Goal: Task Accomplishment & Management: Use online tool/utility

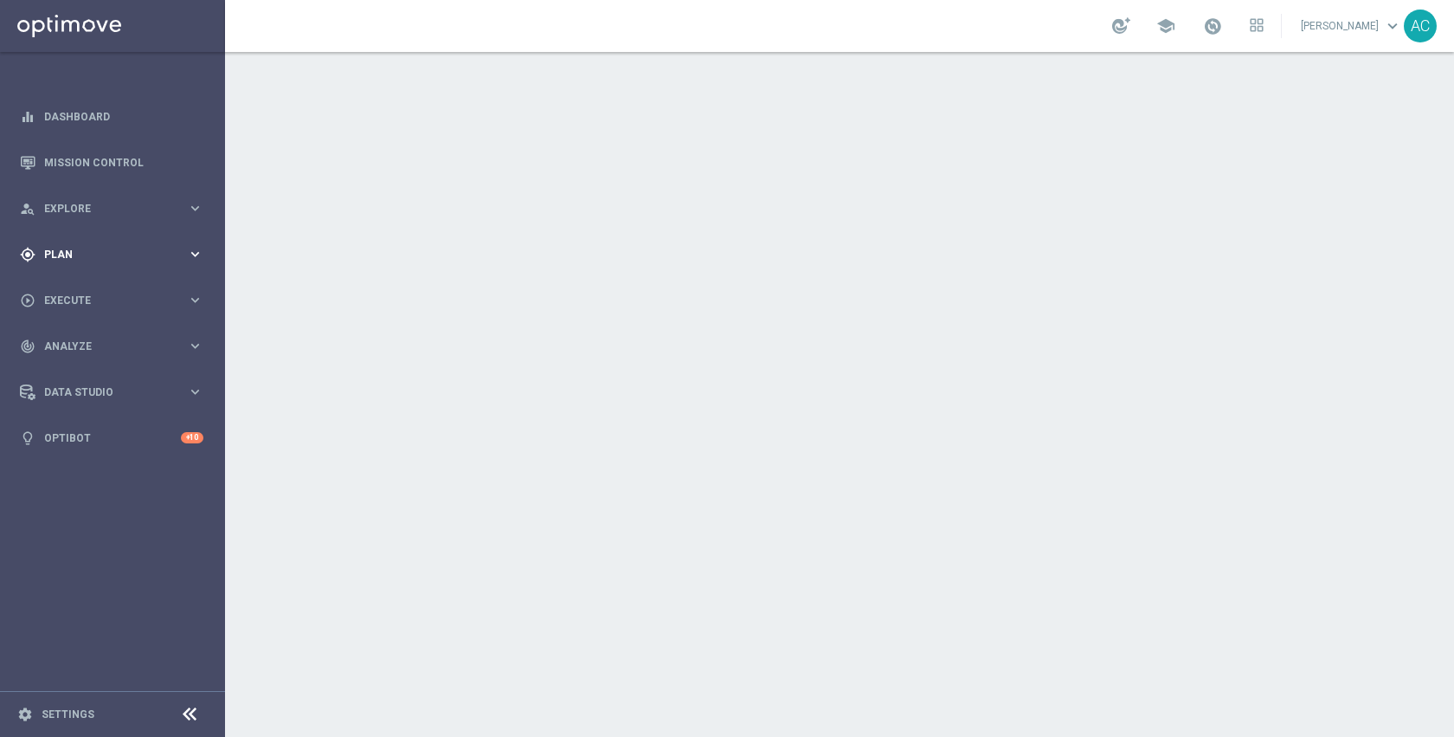
click at [79, 265] on div "gps_fixed Plan keyboard_arrow_right" at bounding box center [111, 254] width 223 height 46
click at [79, 289] on div "play_circle_outline Execute keyboard_arrow_right" at bounding box center [111, 300] width 223 height 46
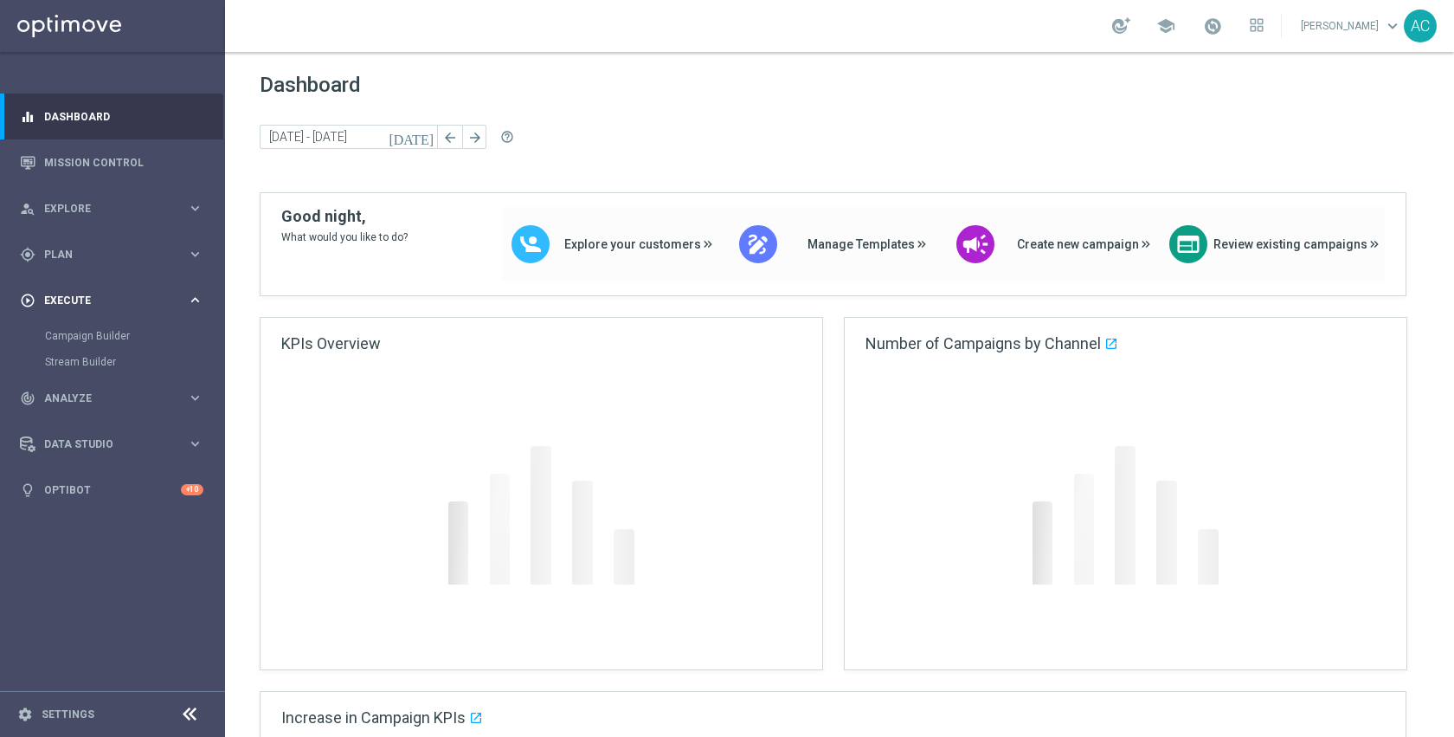
drag, startPoint x: 72, startPoint y: 256, endPoint x: 74, endPoint y: 278, distance: 21.8
click at [72, 256] on span "Plan" at bounding box center [115, 254] width 143 height 10
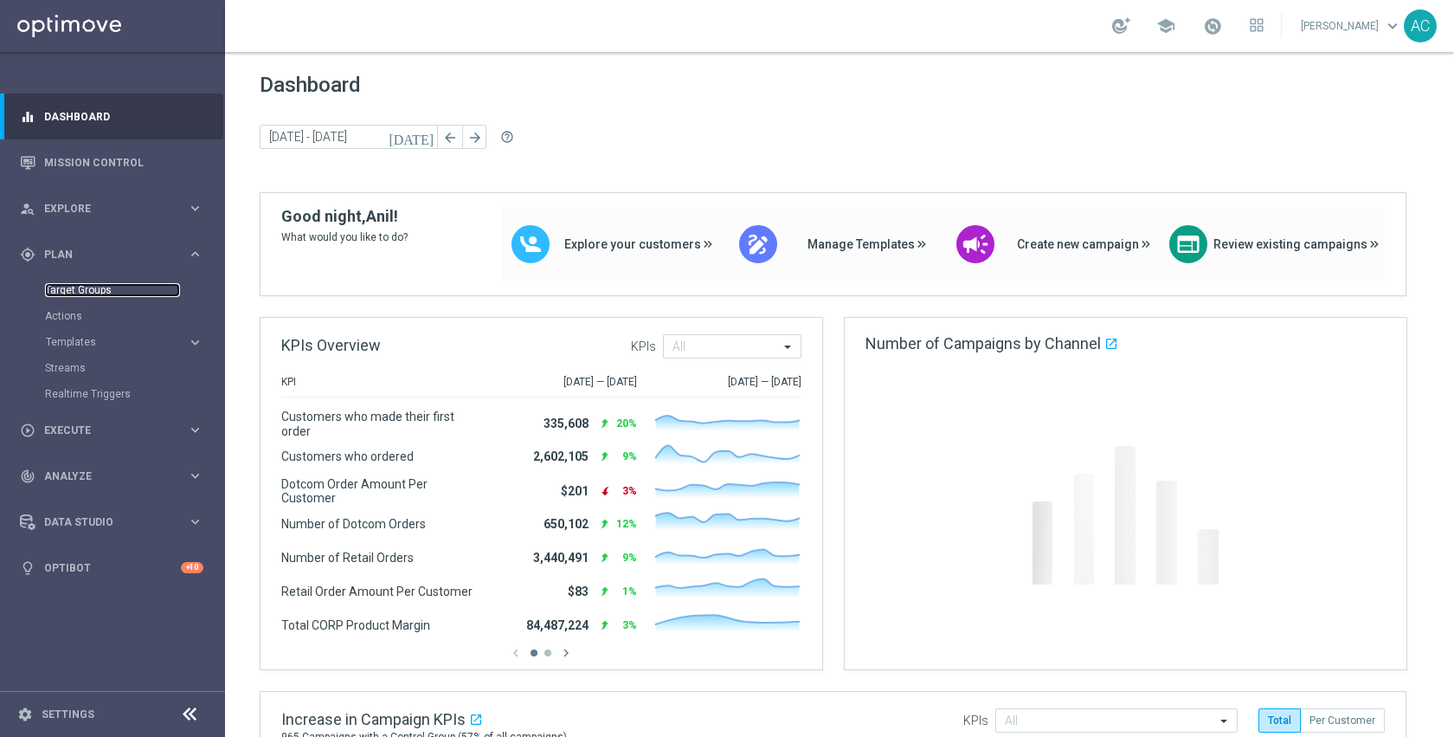
click at [76, 287] on link "Target Groups" at bounding box center [112, 290] width 135 height 14
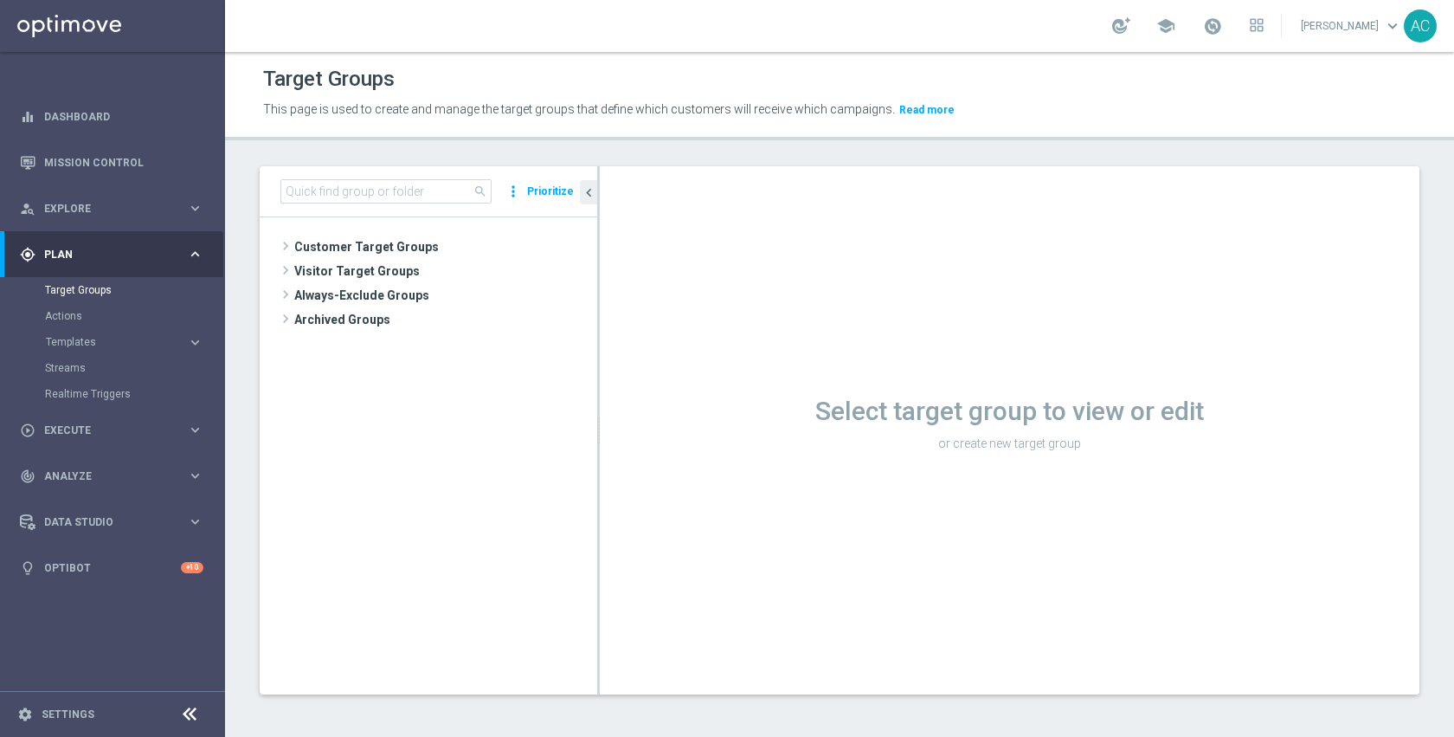
click at [538, 194] on button "Prioritize" at bounding box center [551, 191] width 52 height 23
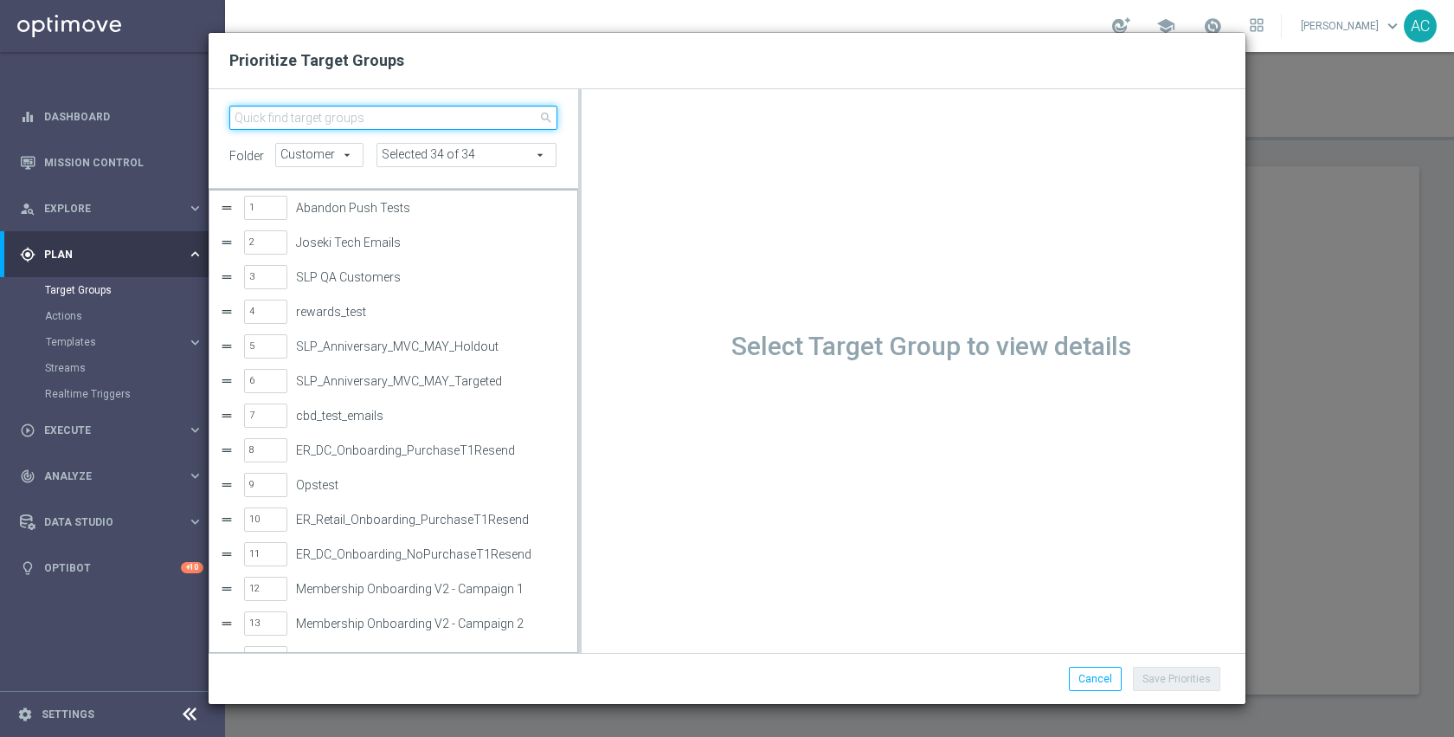
click at [468, 116] on input "search" at bounding box center [393, 118] width 328 height 24
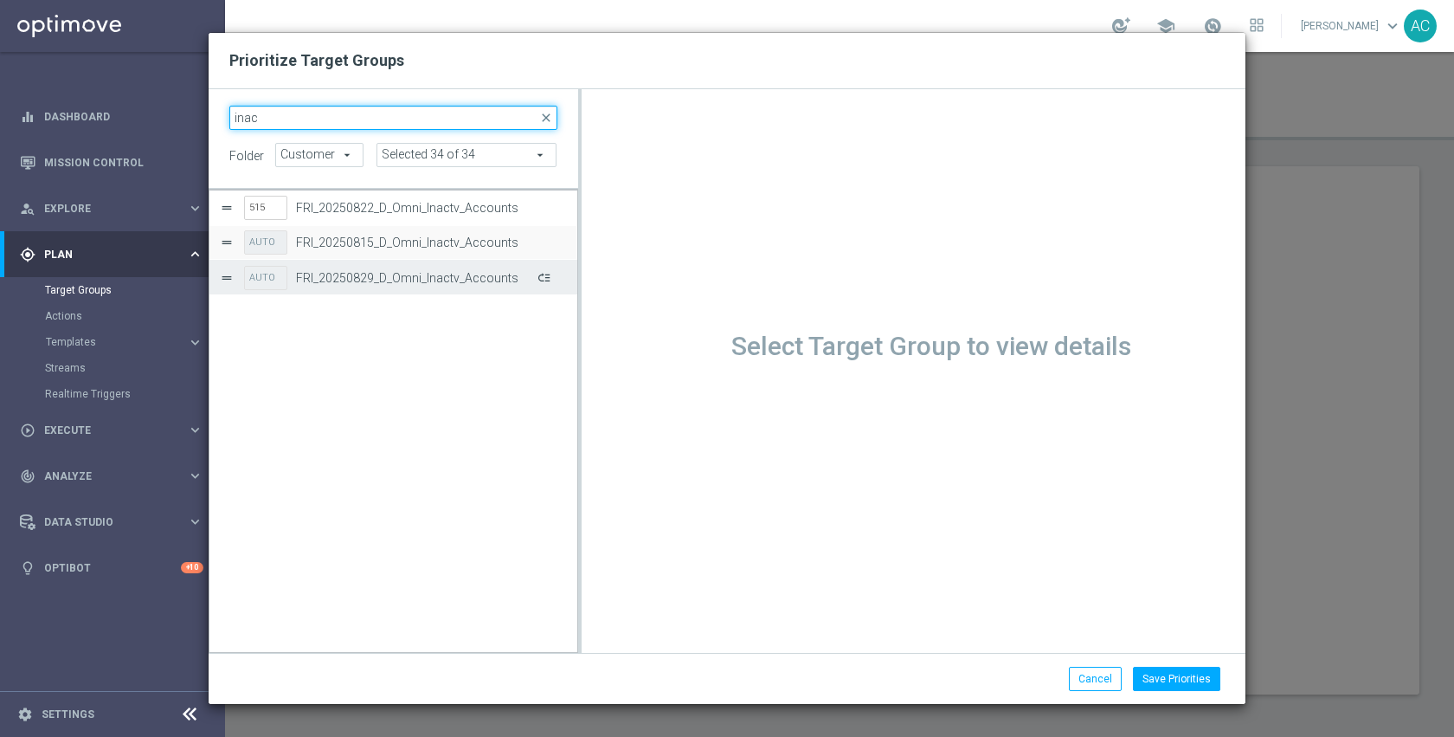
type input "inac"
click at [541, 275] on button "Press SPACE to select this row." at bounding box center [542, 277] width 17 height 25
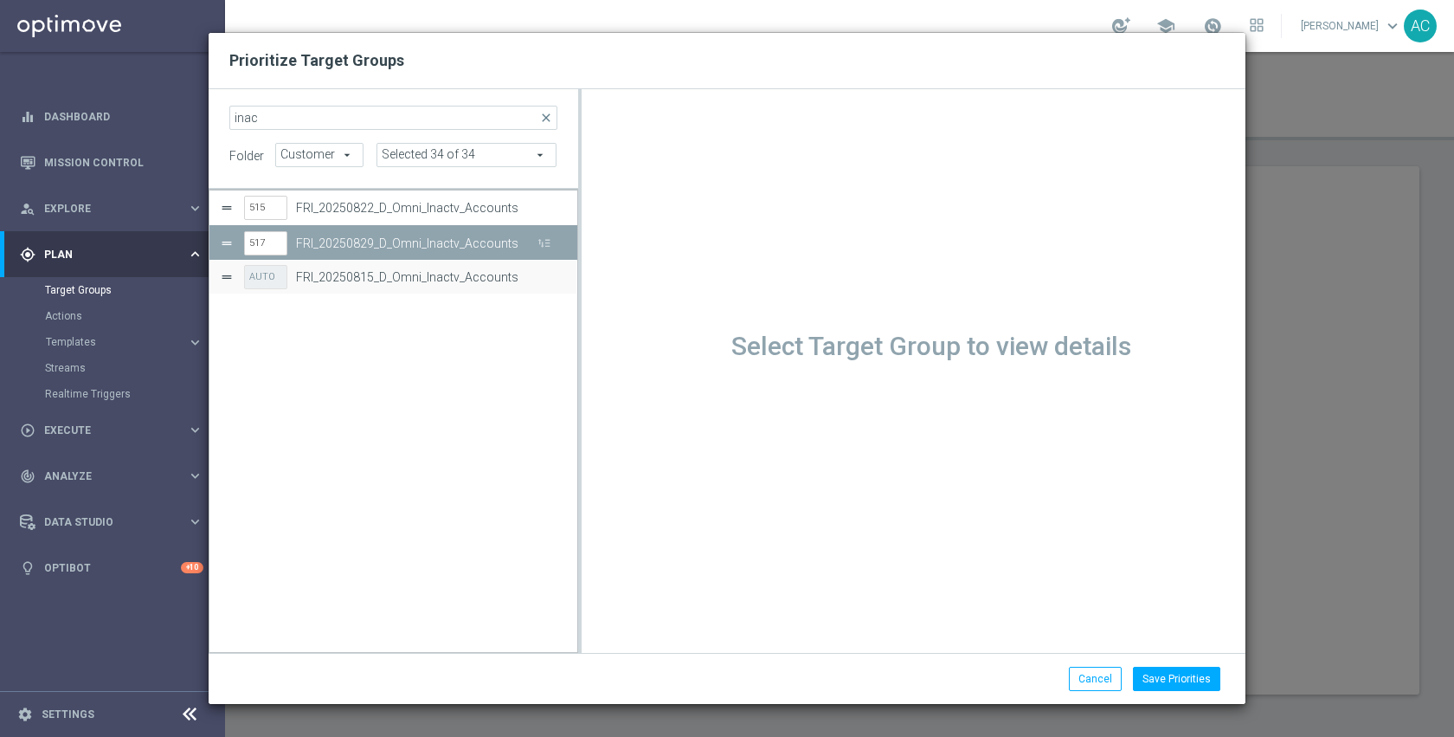
click at [446, 239] on label "FRI_20250829_D_Omni_Inactv_Accounts" at bounding box center [415, 243] width 238 height 15
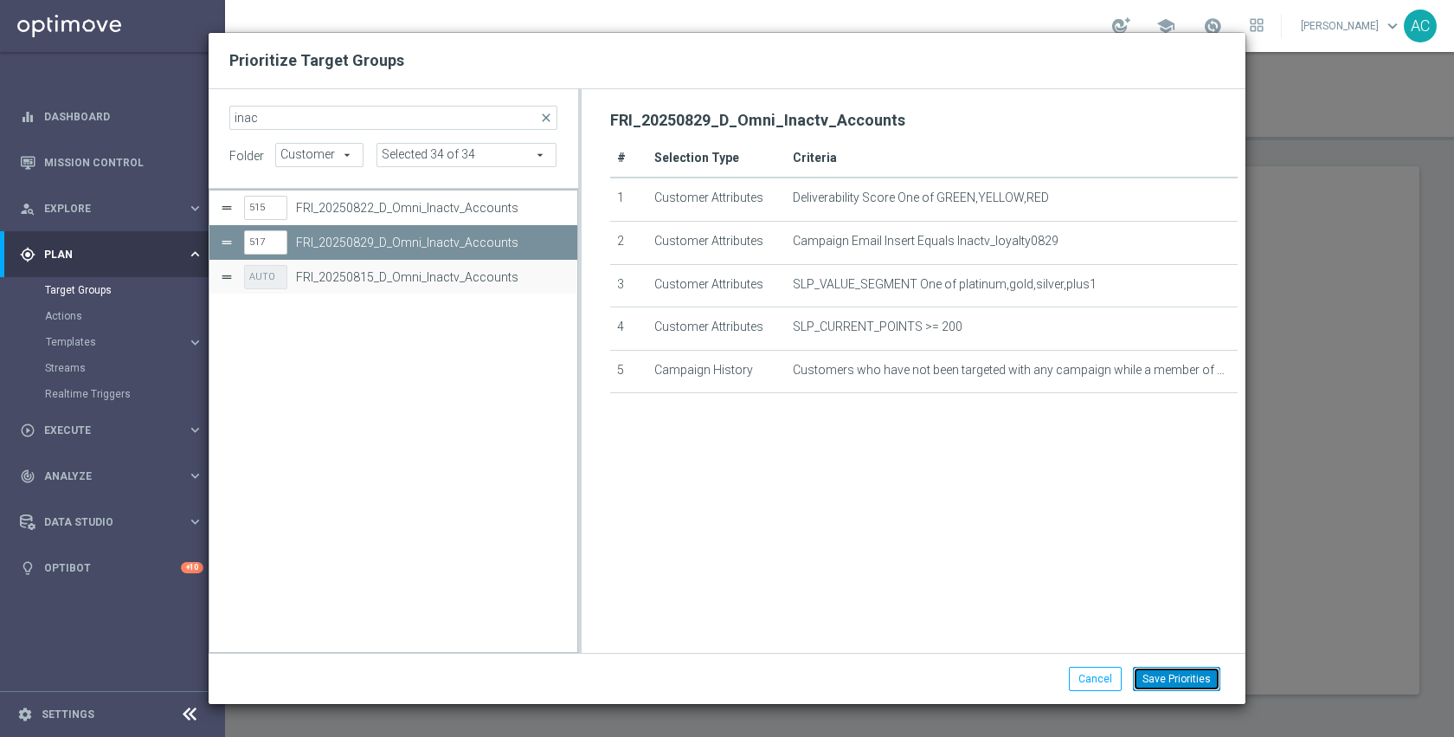
click at [1159, 677] on button "Save Priorities" at bounding box center [1176, 678] width 87 height 24
